Goal: Task Accomplishment & Management: Use online tool/utility

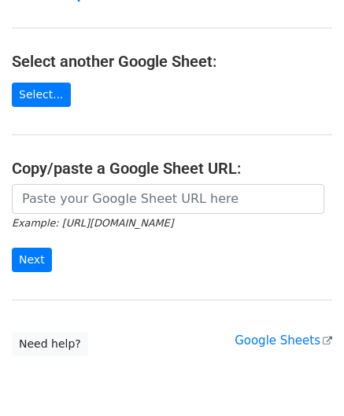
scroll to position [206, 0]
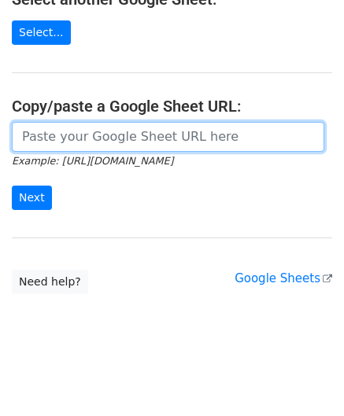
click at [79, 125] on input "url" at bounding box center [168, 137] width 312 height 30
paste input "[URL][DOMAIN_NAME]"
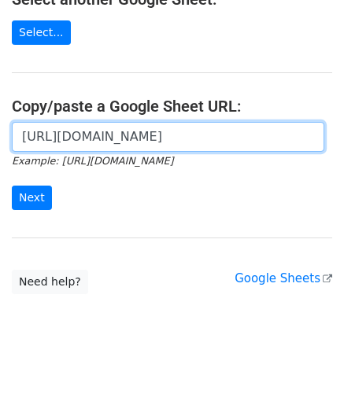
scroll to position [0, 340]
type input "[URL][DOMAIN_NAME]"
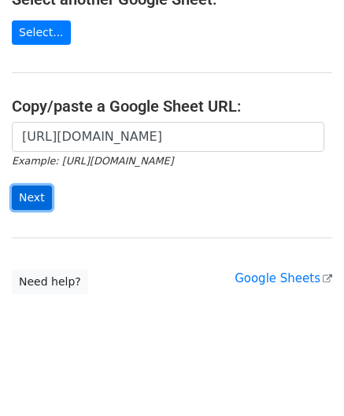
click at [30, 196] on input "Next" at bounding box center [32, 198] width 40 height 24
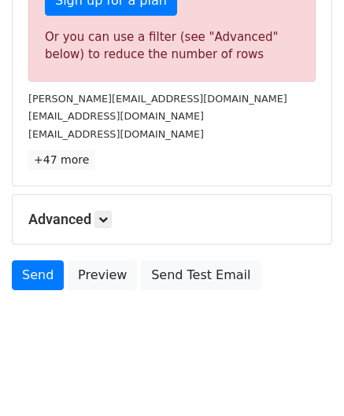
scroll to position [531, 0]
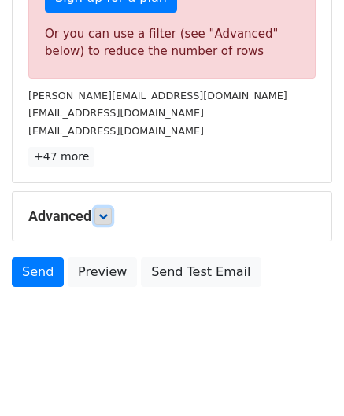
click at [107, 219] on link at bounding box center [102, 216] width 17 height 17
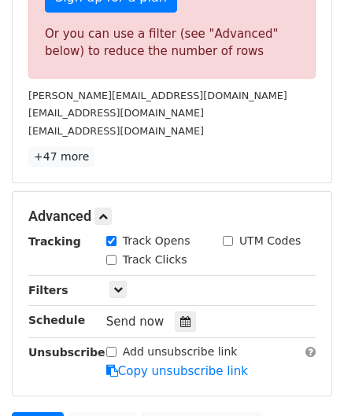
click at [183, 327] on div "Tracking Track Opens UTM Codes Track Clicks Filters Only include spreadsheet ro…" at bounding box center [171, 306] width 287 height 147
click at [180, 316] on icon at bounding box center [185, 321] width 10 height 11
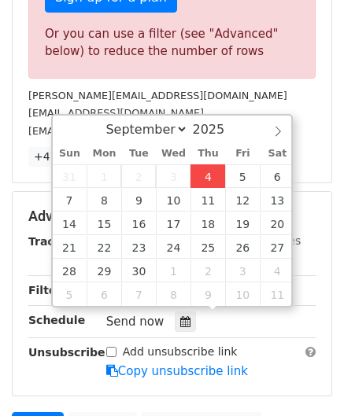
type input "2025-09-04 12:00"
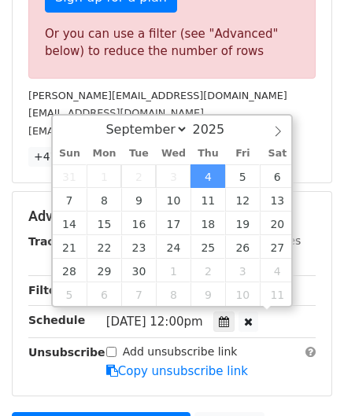
scroll to position [0, 0]
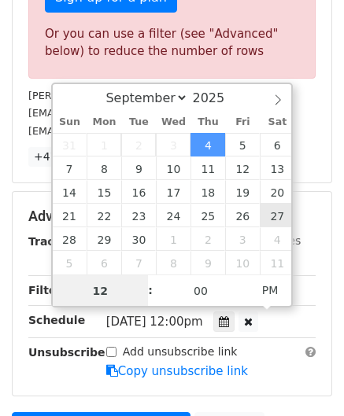
paste input "8"
type input "8"
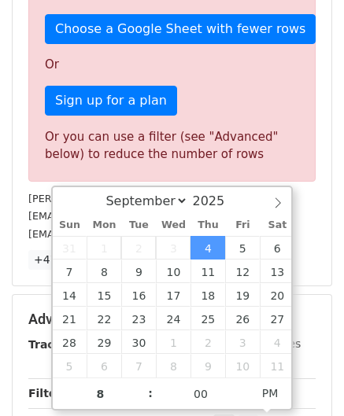
type input "2025-09-04 20:00"
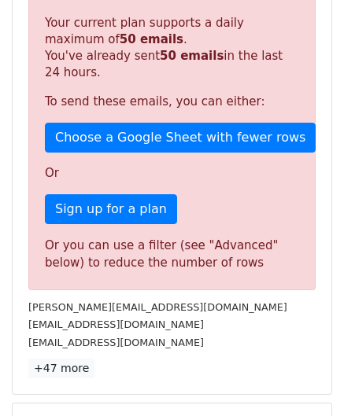
scroll to position [721, 0]
